Goal: Task Accomplishment & Management: Manage account settings

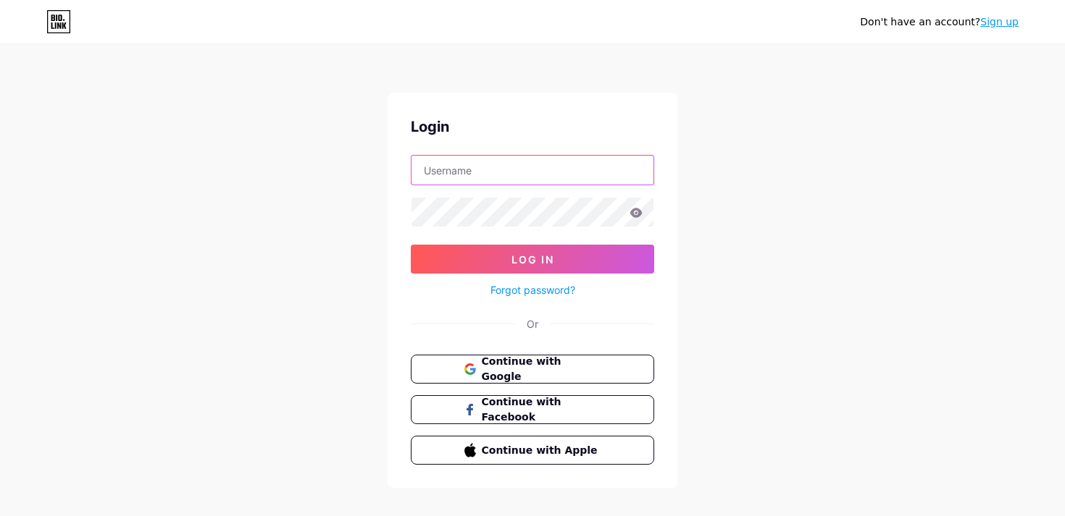
click at [489, 170] on input "text" at bounding box center [532, 170] width 242 height 29
type input "[EMAIL_ADDRESS][DOMAIN_NAME]"
click at [514, 227] on form "[EMAIL_ADDRESS][DOMAIN_NAME] Log In Forgot password?" at bounding box center [532, 227] width 243 height 144
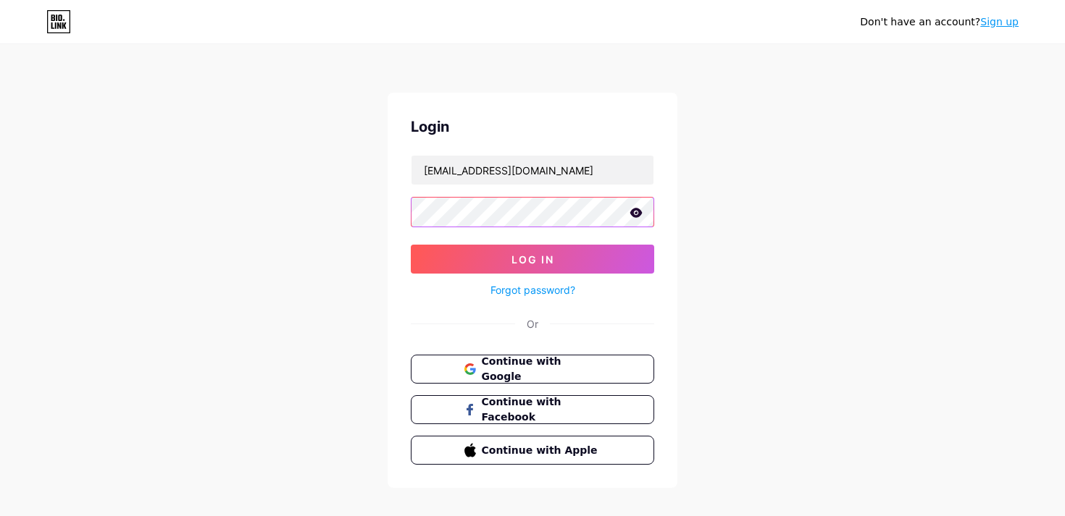
click at [411, 245] on button "Log In" at bounding box center [532, 259] width 243 height 29
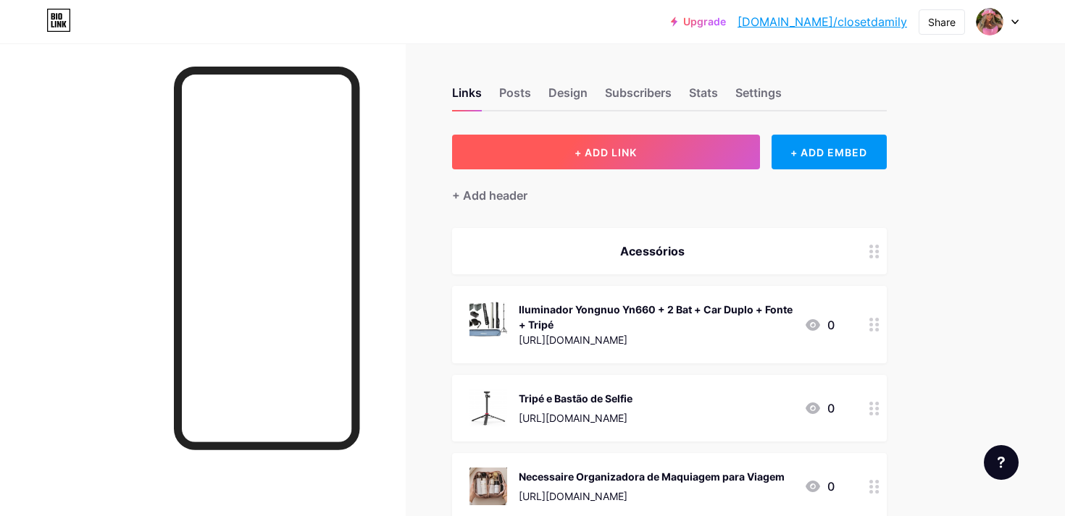
click at [627, 152] on span "+ ADD LINK" at bounding box center [605, 152] width 62 height 12
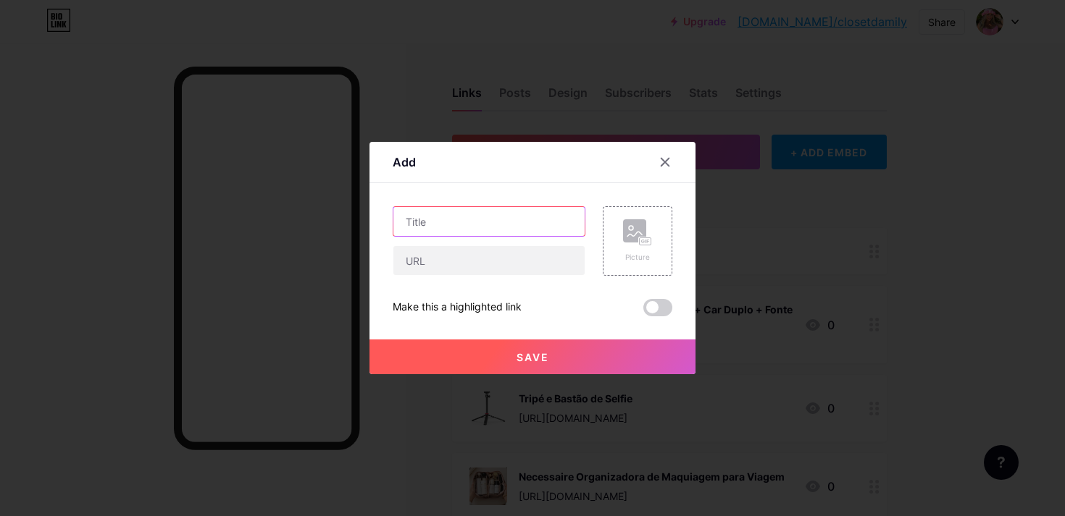
click at [429, 221] on input "text" at bounding box center [488, 221] width 191 height 29
click at [437, 254] on input "text" at bounding box center [488, 260] width 191 height 29
paste input "[URL][DOMAIN_NAME]"
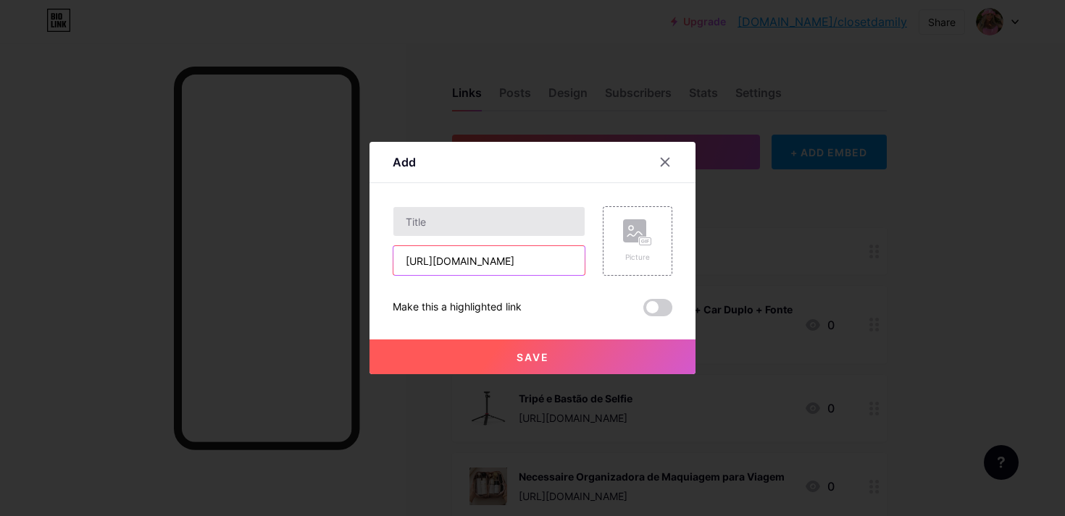
type input "[URL][DOMAIN_NAME]"
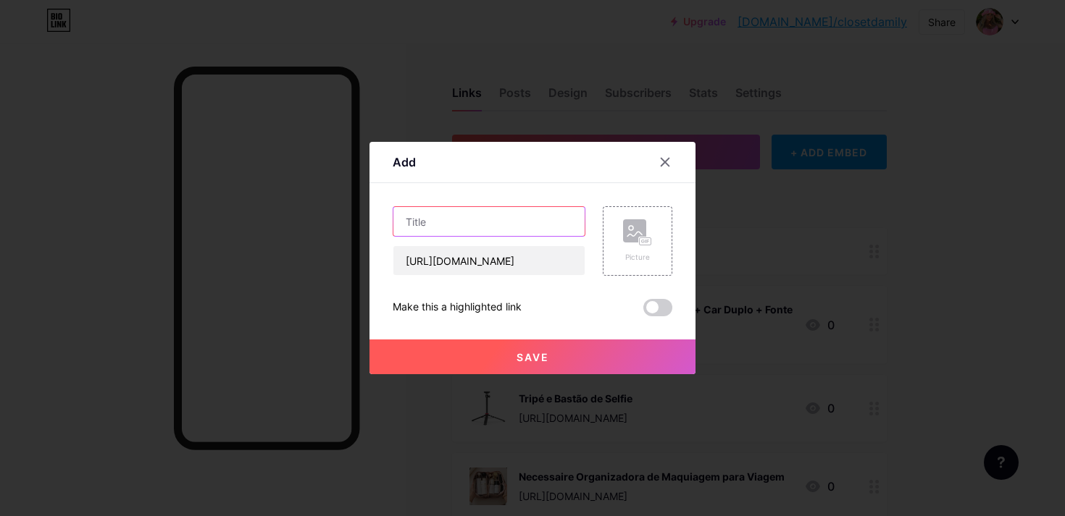
click at [443, 231] on input "text" at bounding box center [488, 221] width 191 height 29
type input "Monitor de Selfie / Vlog"
click at [621, 232] on div "Picture" at bounding box center [638, 241] width 70 height 70
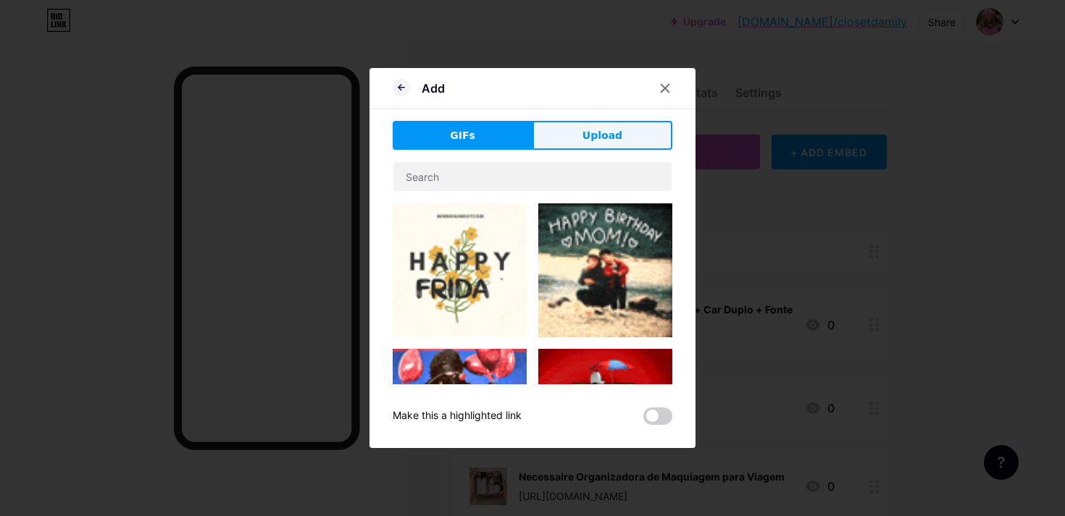
click at [581, 131] on button "Upload" at bounding box center [602, 135] width 140 height 29
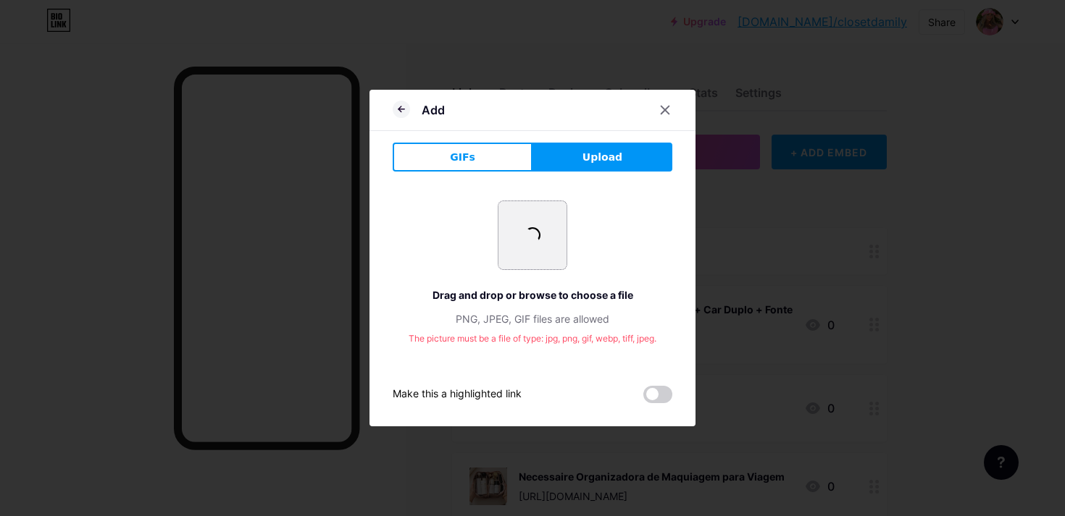
click at [554, 252] on input "file" at bounding box center [532, 235] width 68 height 68
click at [405, 110] on icon at bounding box center [401, 109] width 17 height 17
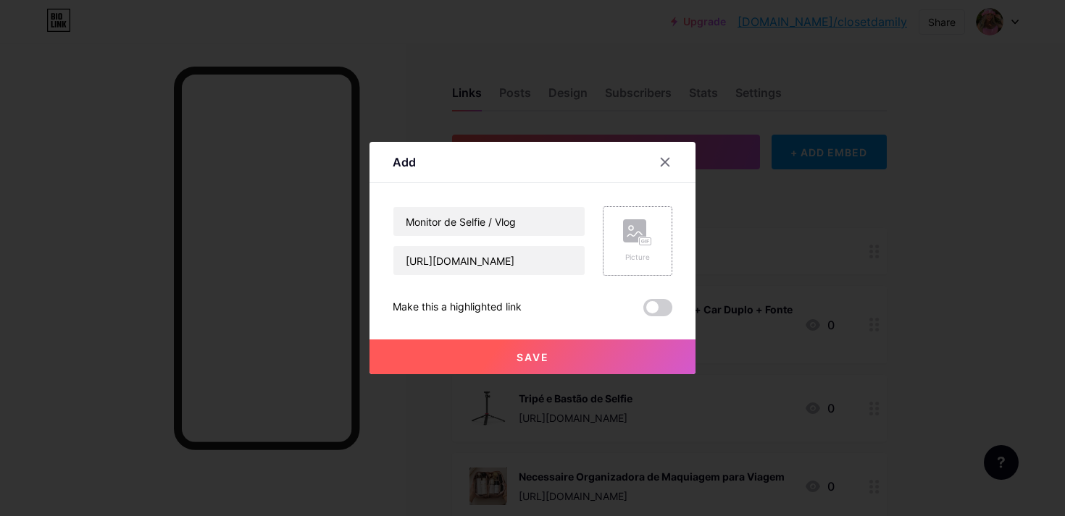
click at [619, 256] on div "Picture" at bounding box center [638, 241] width 70 height 70
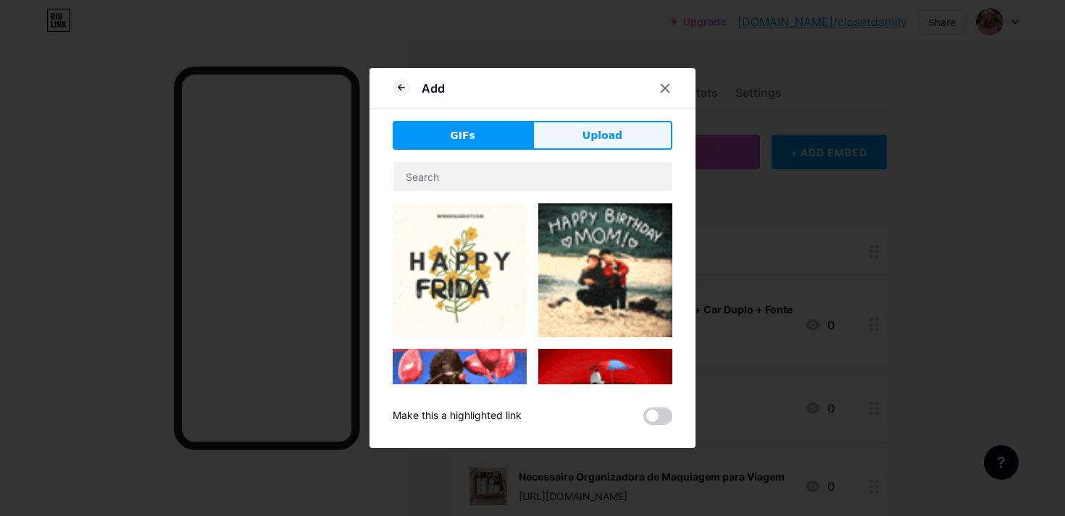
click at [617, 135] on span "Upload" at bounding box center [602, 135] width 40 height 15
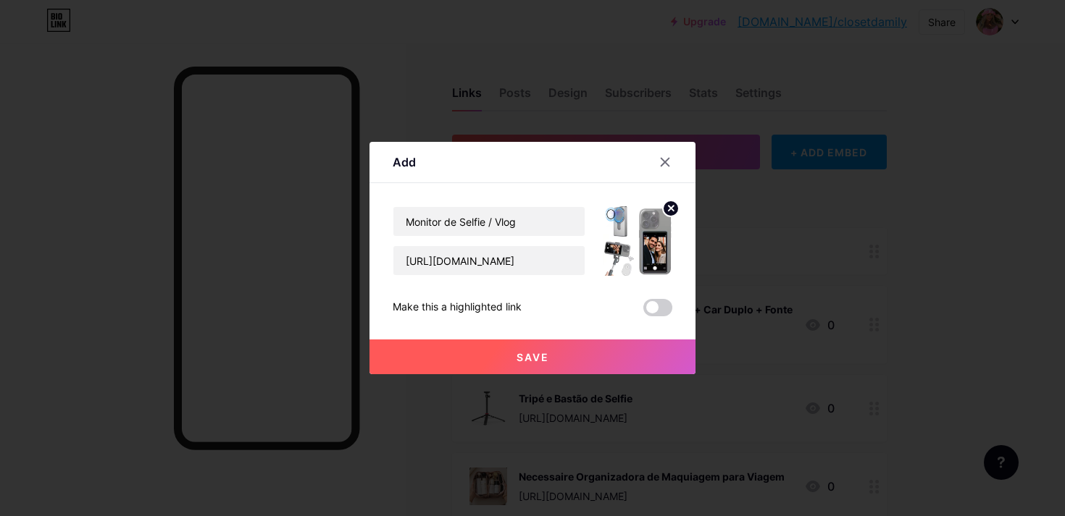
click at [581, 356] on button "Save" at bounding box center [532, 357] width 326 height 35
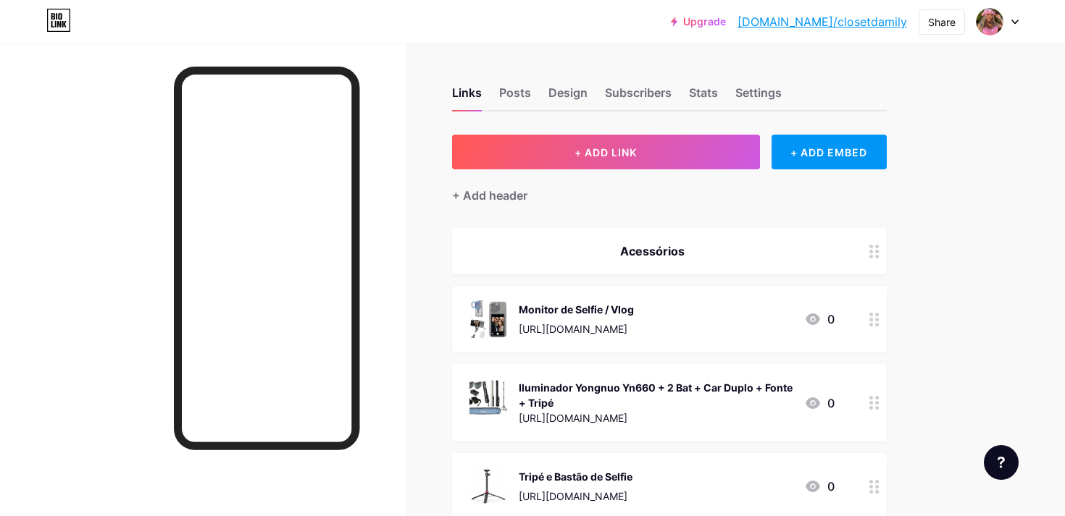
click at [875, 322] on icon at bounding box center [874, 320] width 10 height 14
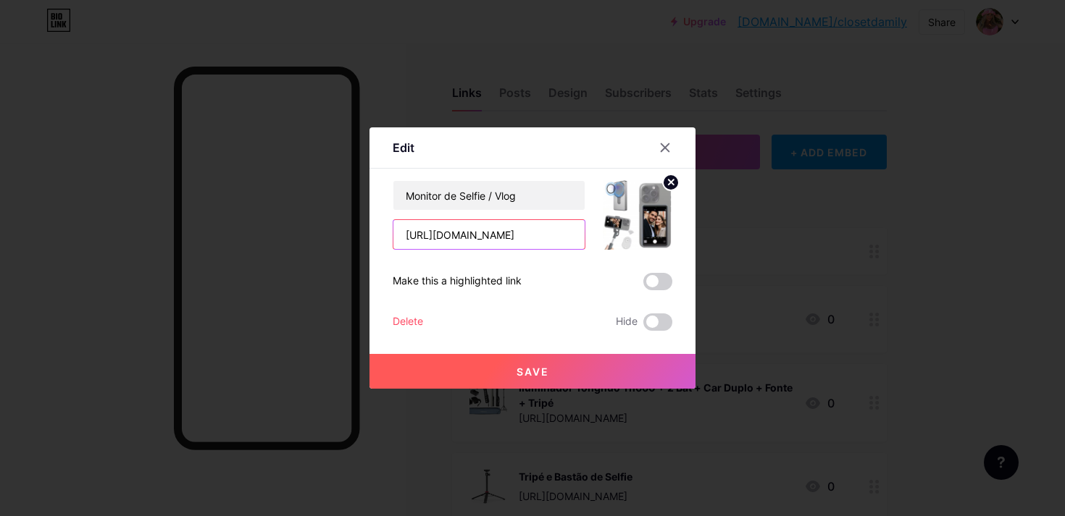
click at [532, 243] on input "[URL][DOMAIN_NAME]" at bounding box center [488, 234] width 191 height 29
paste input "[DOMAIN_NAME][URL]"
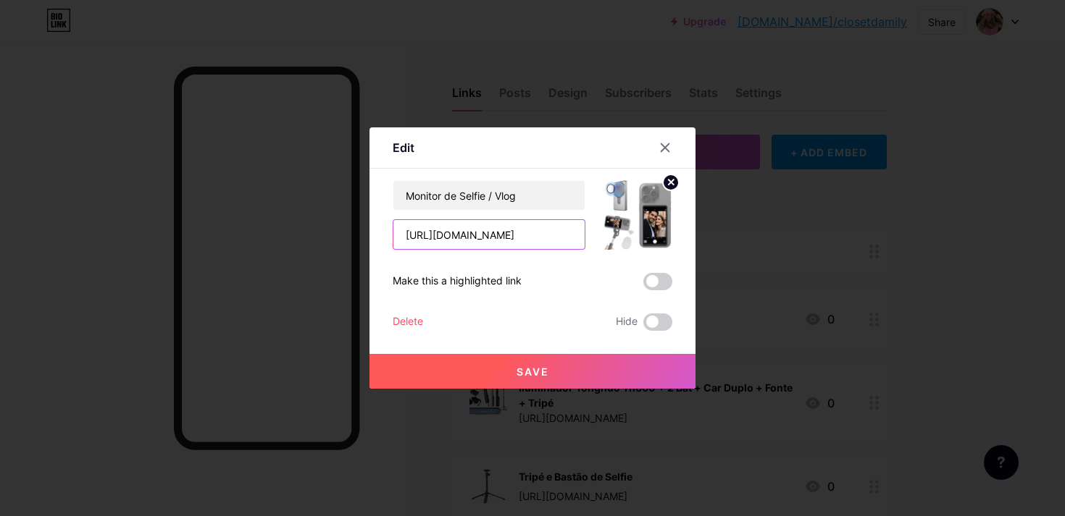
type input "[URL][DOMAIN_NAME]"
click at [669, 185] on circle at bounding box center [671, 183] width 16 height 16
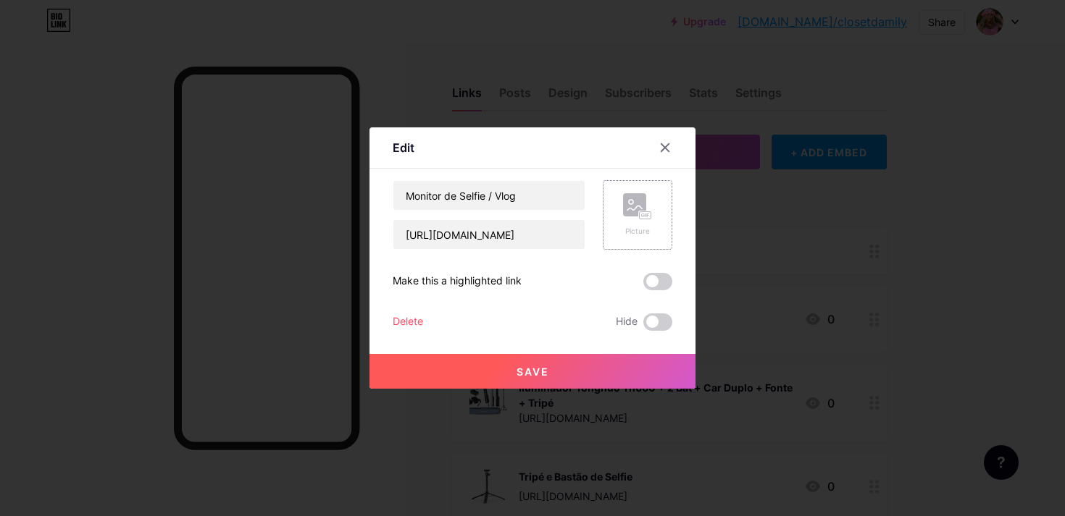
scroll to position [0, 0]
click at [636, 202] on rect at bounding box center [634, 204] width 23 height 23
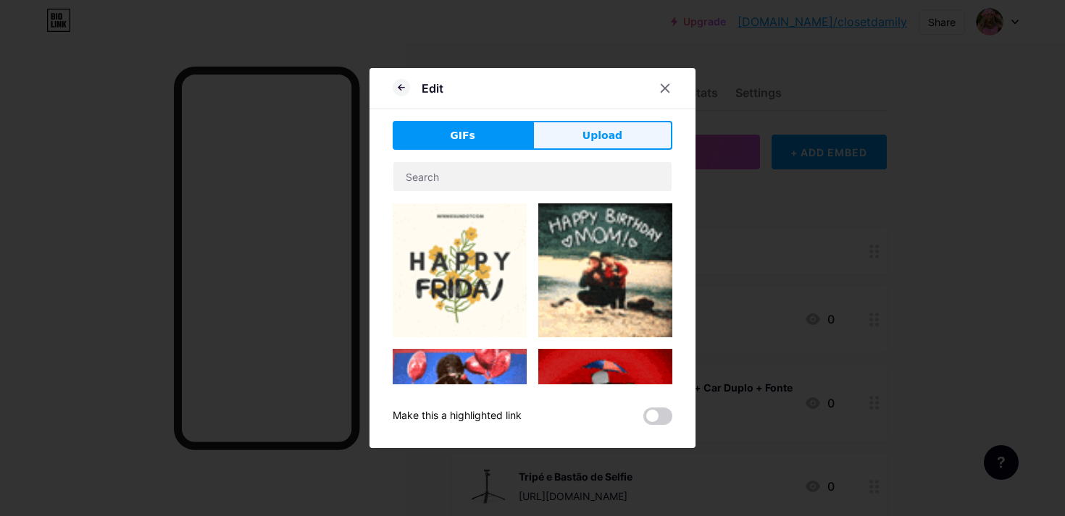
click at [590, 131] on span "Upload" at bounding box center [602, 135] width 40 height 15
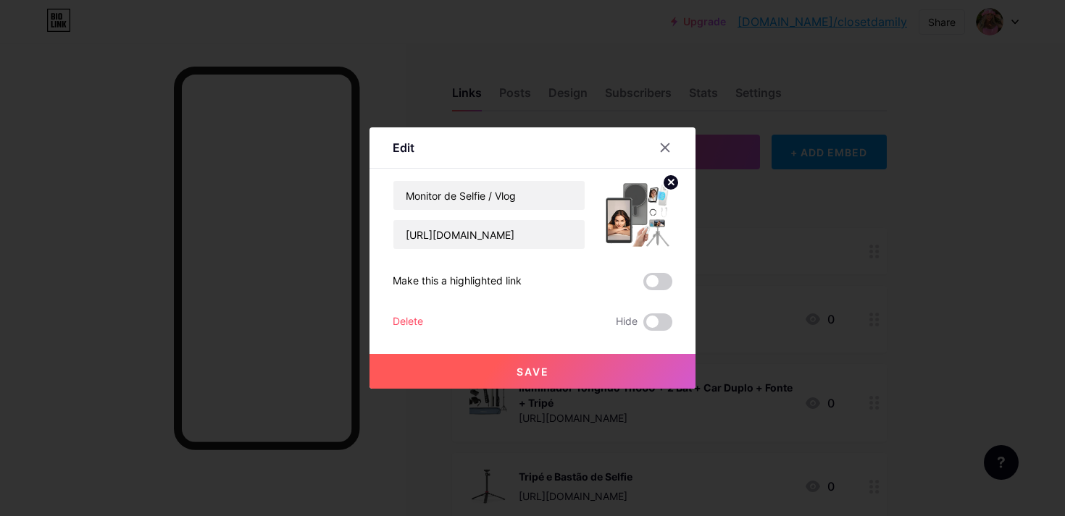
click at [551, 379] on button "Save" at bounding box center [532, 371] width 326 height 35
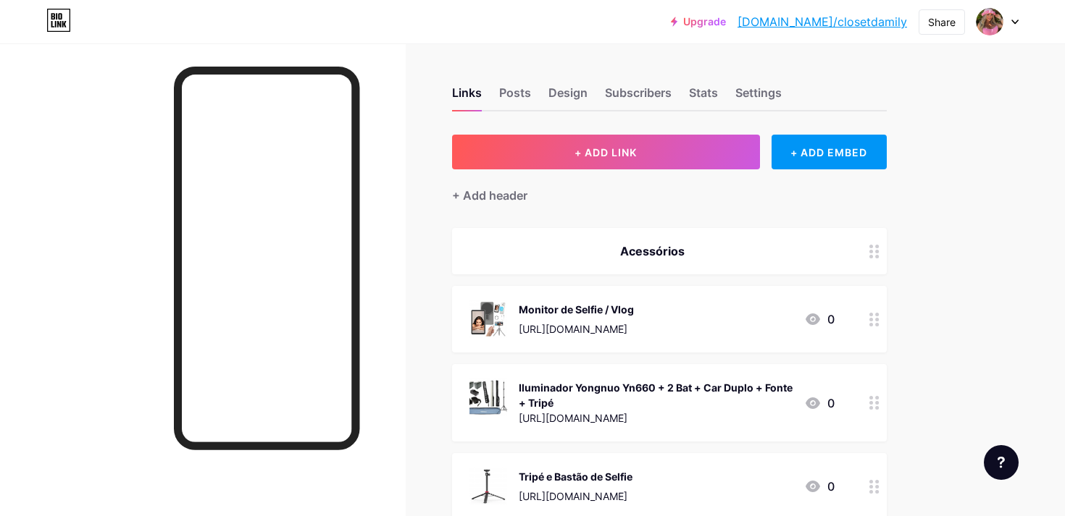
click at [1032, 0] on div at bounding box center [532, 0] width 1065 height 0
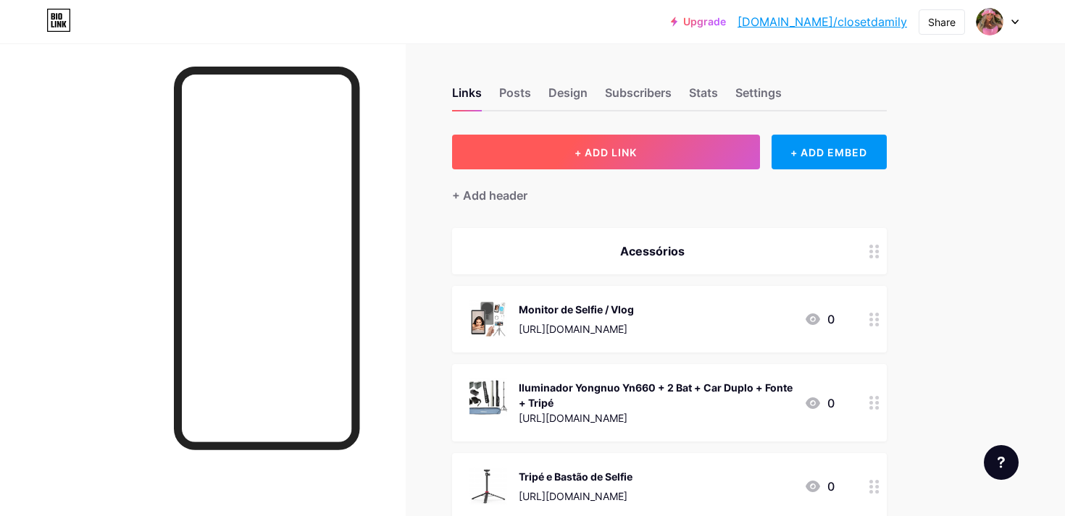
click at [617, 147] on span "+ ADD LINK" at bounding box center [605, 152] width 62 height 12
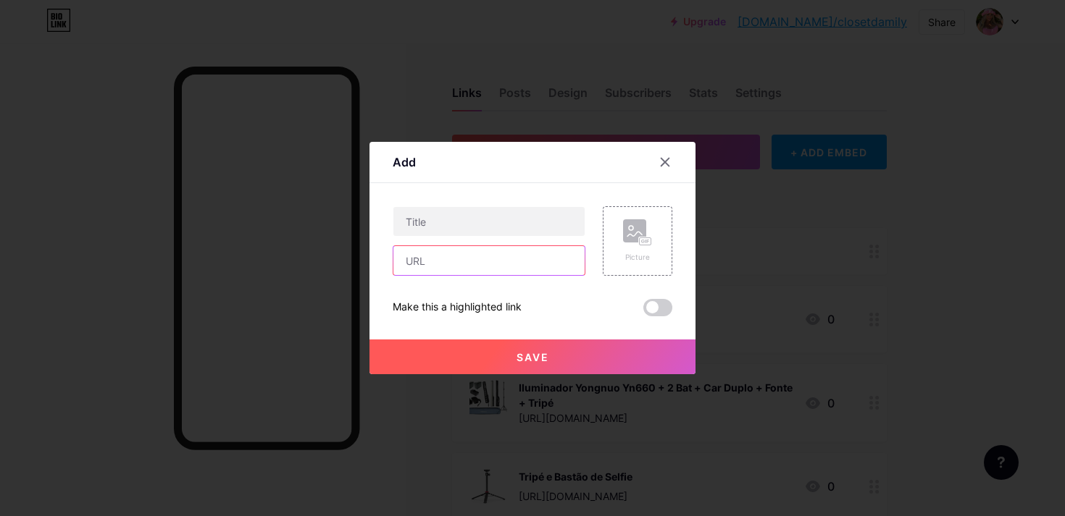
click at [435, 262] on input "text" at bounding box center [488, 260] width 191 height 29
click at [448, 268] on input "text" at bounding box center [488, 260] width 191 height 29
paste input "[URL][DOMAIN_NAME]"
type input "[URL][DOMAIN_NAME]"
